Goal: Transaction & Acquisition: Purchase product/service

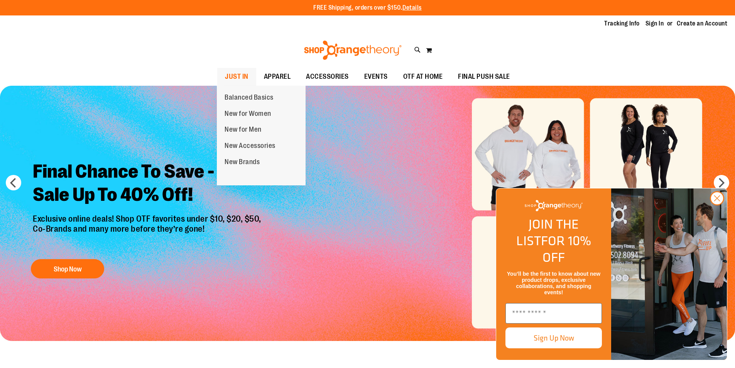
click at [239, 75] on span "JUST IN" at bounding box center [237, 76] width 24 height 17
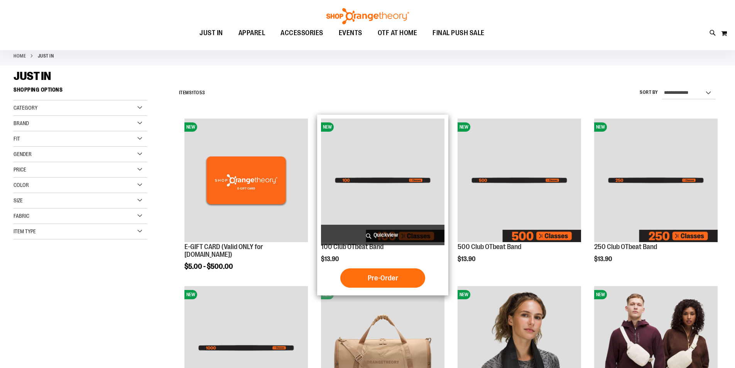
scroll to position [77, 0]
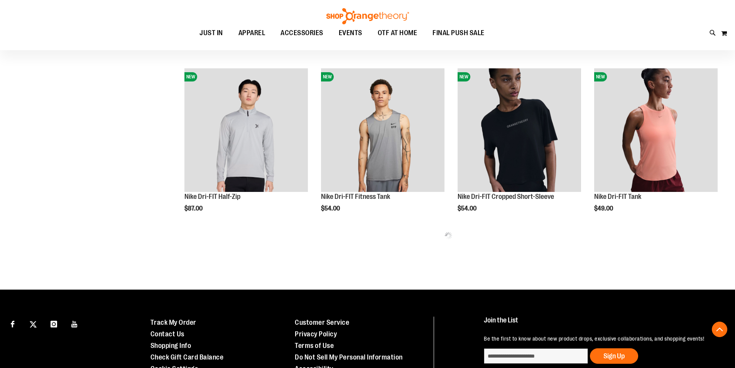
scroll to position [424, 0]
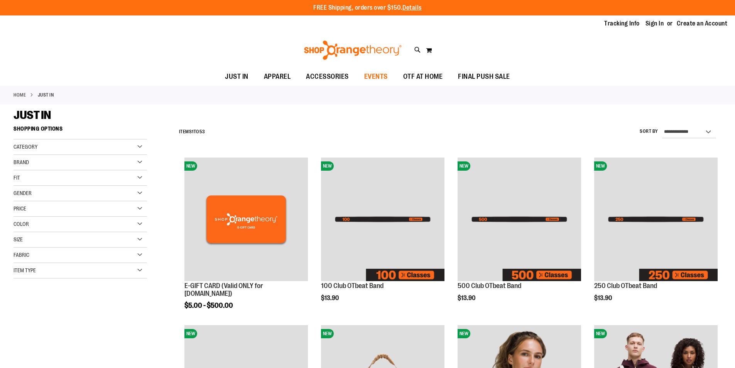
click at [377, 76] on span "EVENTS" at bounding box center [376, 76] width 24 height 17
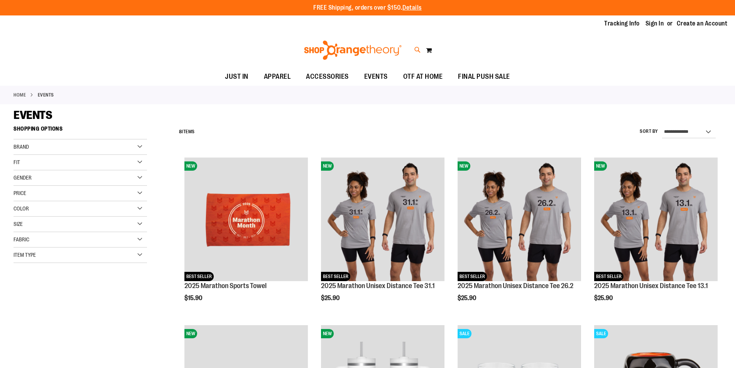
click at [415, 51] on icon at bounding box center [417, 50] width 7 height 9
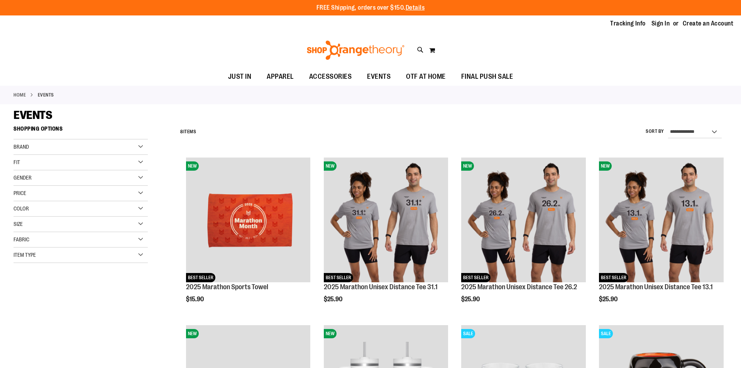
click at [101, 42] on input "Search" at bounding box center [369, 43] width 587 height 25
type input "*********"
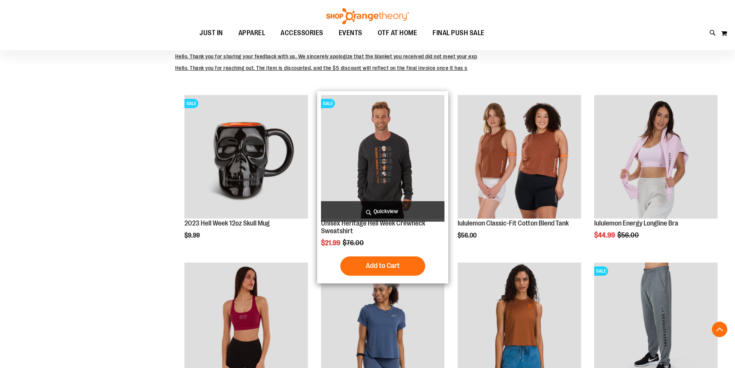
scroll to position [231, 0]
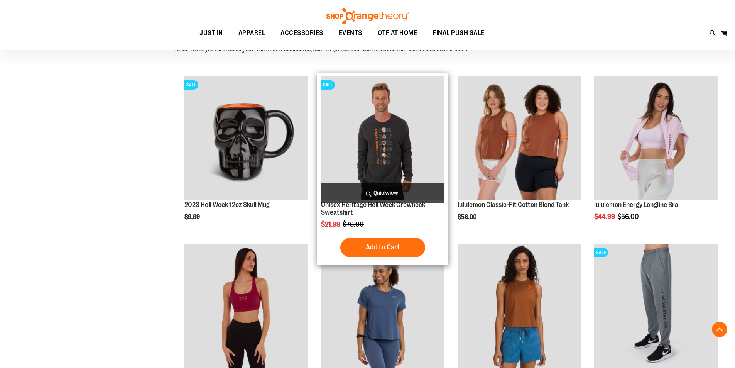
click at [398, 130] on img "product" at bounding box center [382, 137] width 123 height 123
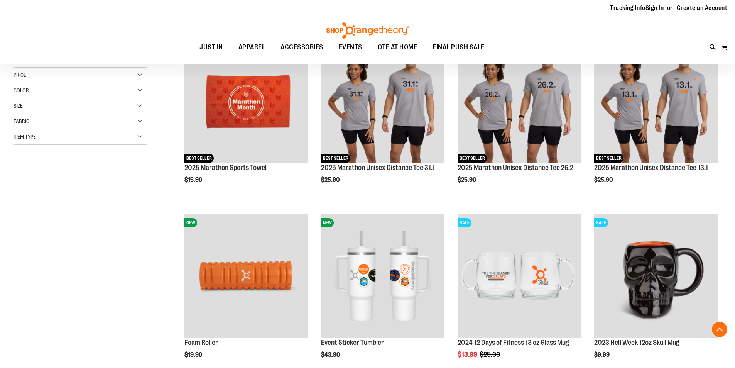
scroll to position [122, 0]
